Goal: Task Accomplishment & Management: Use online tool/utility

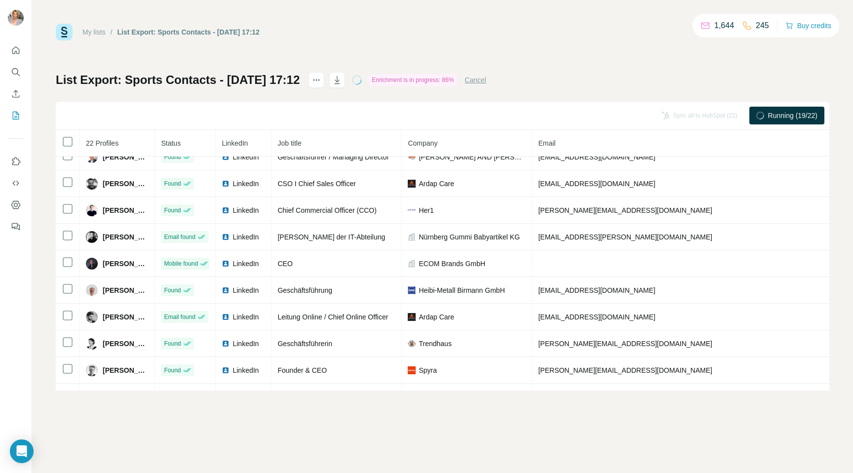
scroll to position [352, 0]
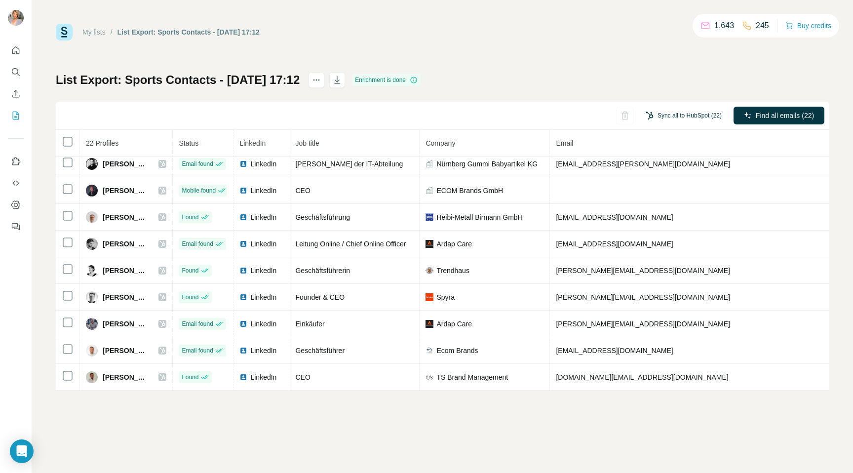
click at [700, 117] on button "Sync all to HubSpot (22)" at bounding box center [684, 115] width 90 height 15
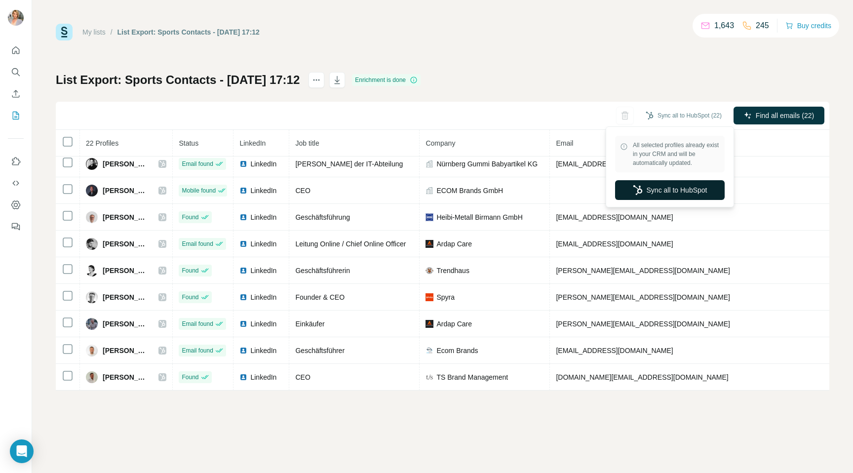
click at [680, 197] on button "Sync all to HubSpot" at bounding box center [670, 190] width 110 height 20
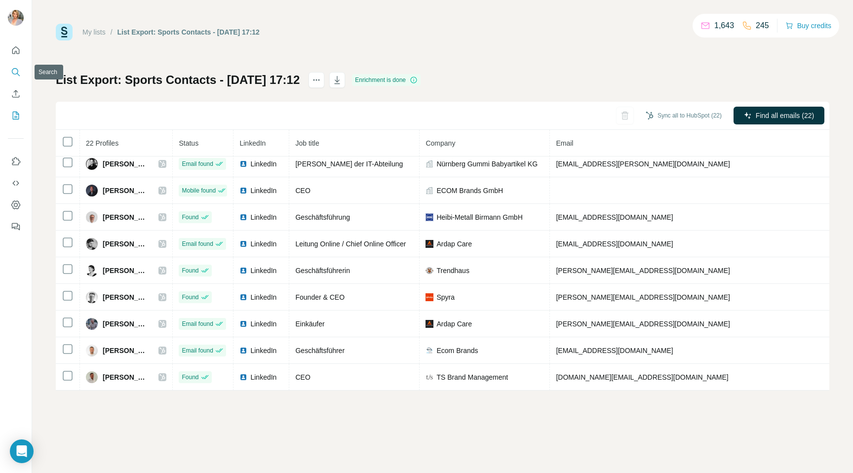
click at [20, 72] on icon "Search" at bounding box center [16, 72] width 10 height 10
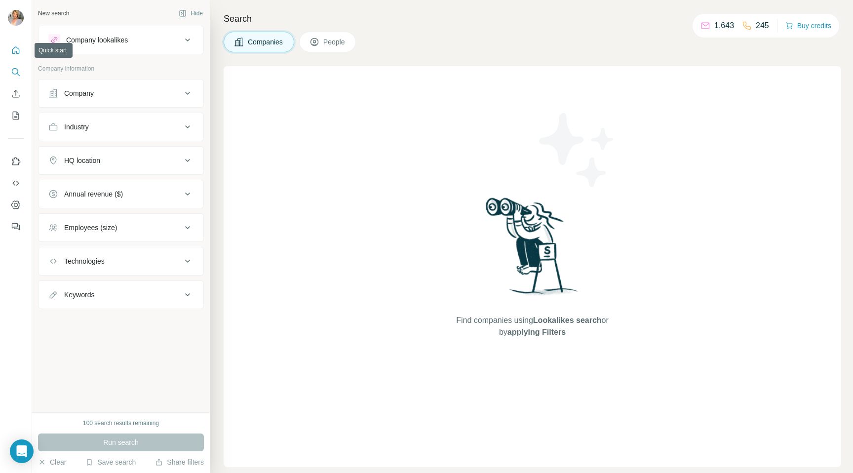
click at [14, 51] on icon "Quick start" at bounding box center [16, 50] width 10 height 10
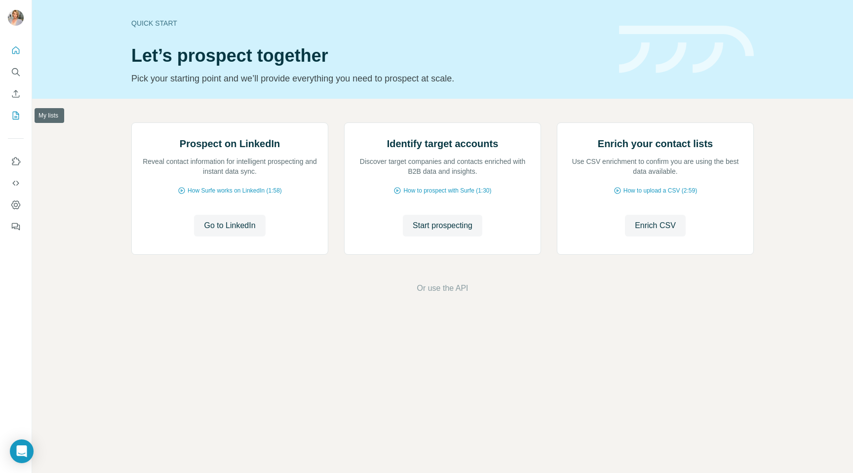
click at [13, 113] on icon "My lists" at bounding box center [16, 116] width 6 height 8
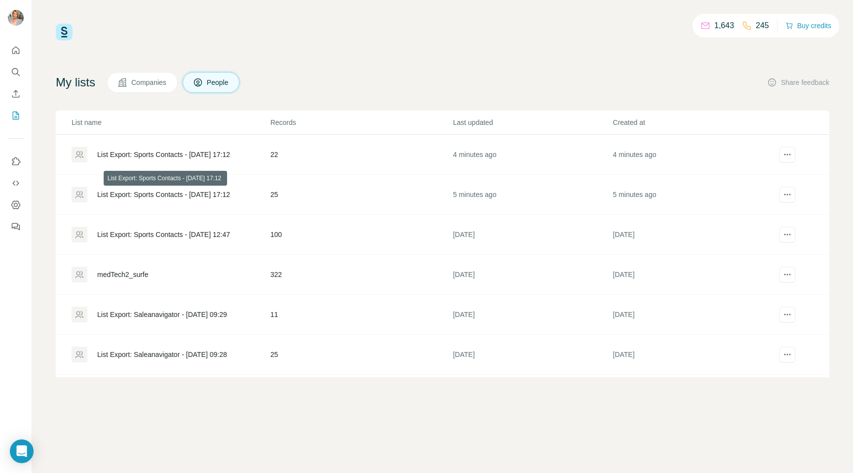
click at [148, 195] on div "List Export: Sports Contacts - [DATE] 17:12" at bounding box center [163, 195] width 133 height 10
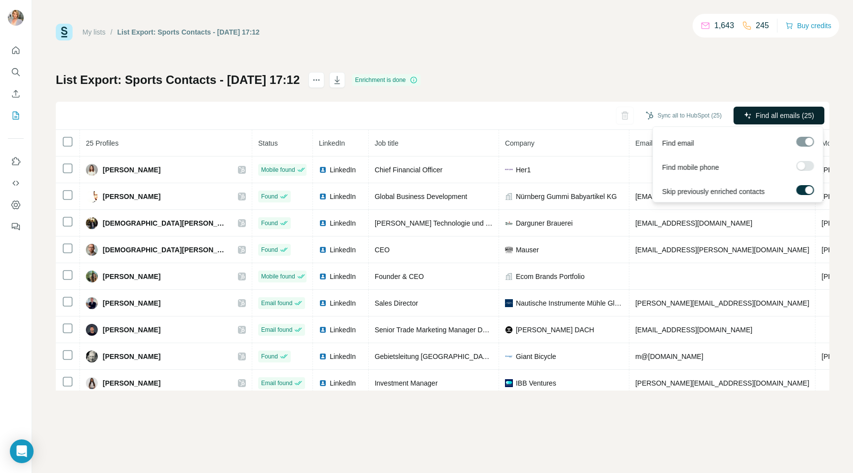
click at [787, 116] on span "Find all emails (25)" at bounding box center [785, 116] width 58 height 10
click at [778, 117] on span "Find all emails (25)" at bounding box center [785, 116] width 58 height 10
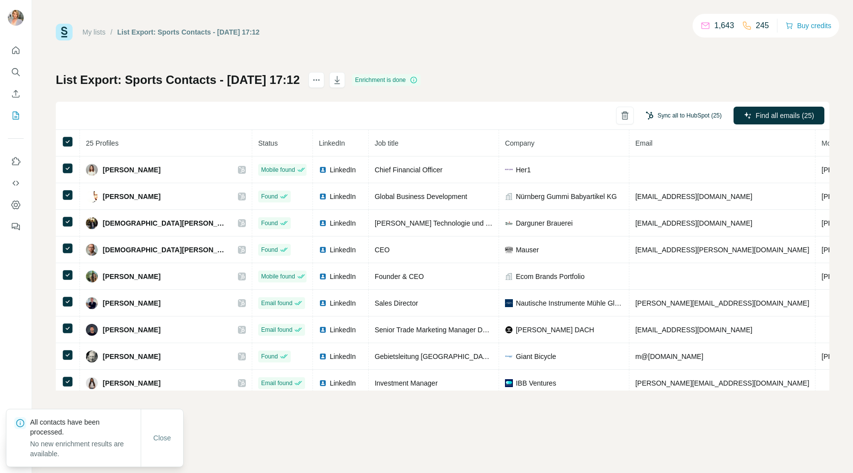
click at [658, 117] on button "Sync all to HubSpot (25)" at bounding box center [684, 115] width 90 height 15
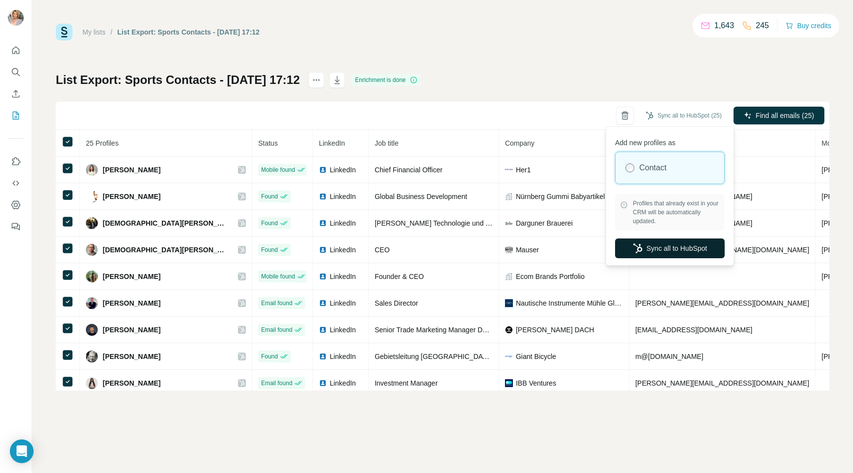
click at [671, 247] on button "Sync all to HubSpot" at bounding box center [670, 248] width 110 height 20
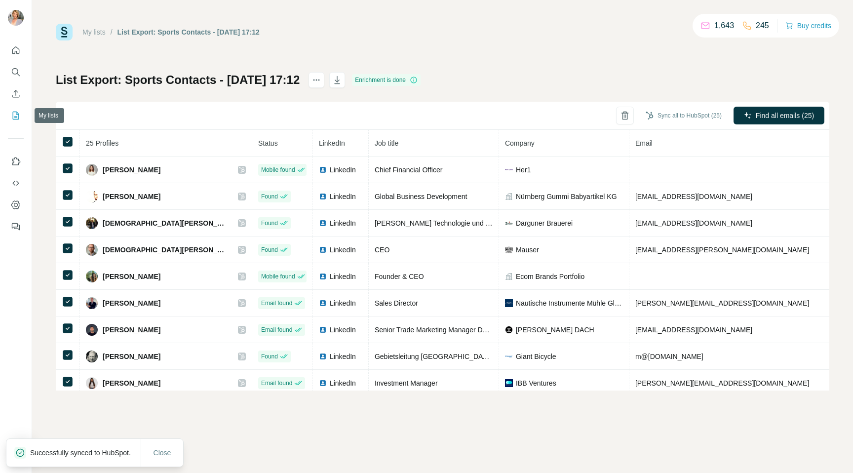
click at [19, 115] on icon "My lists" at bounding box center [16, 116] width 10 height 10
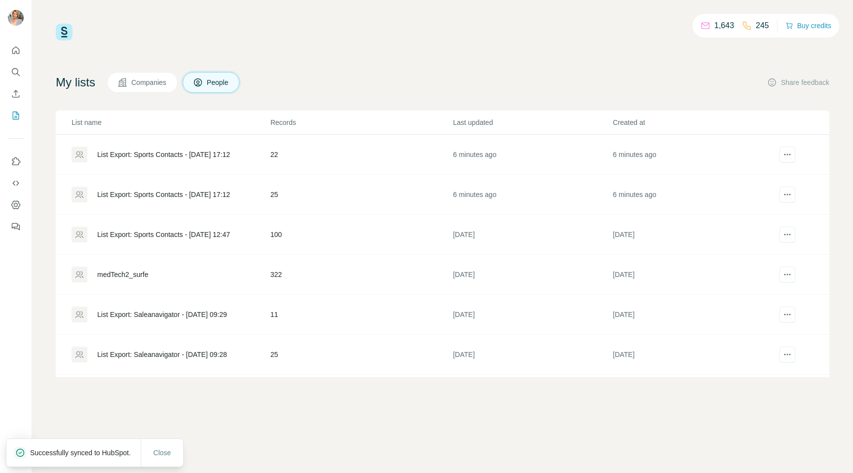
click at [195, 153] on div "List Export: Sports Contacts - [DATE] 17:12" at bounding box center [163, 155] width 133 height 10
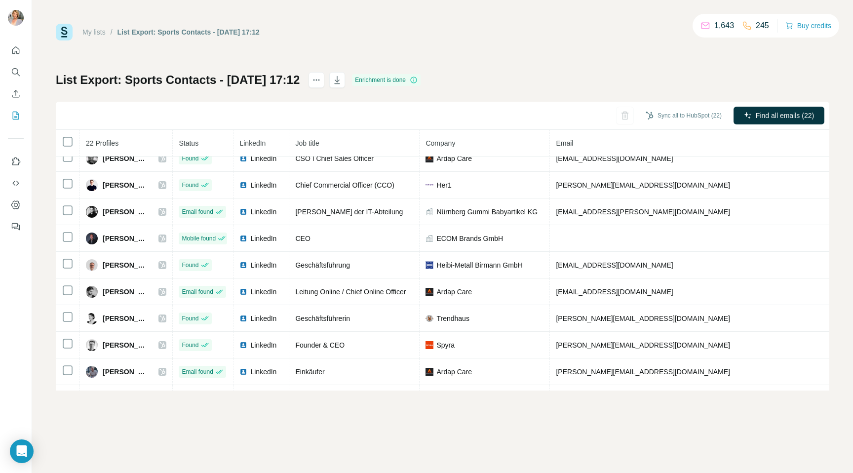
scroll to position [352, 0]
